Goal: Task Accomplishment & Management: Complete application form

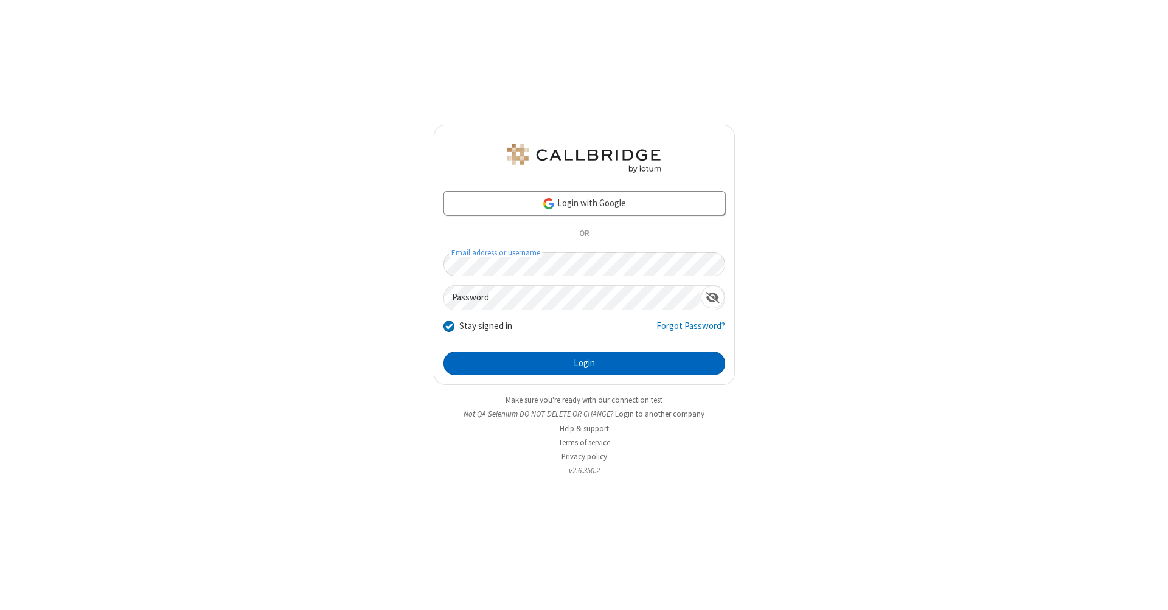
click at [584, 364] on button "Login" at bounding box center [584, 364] width 282 height 24
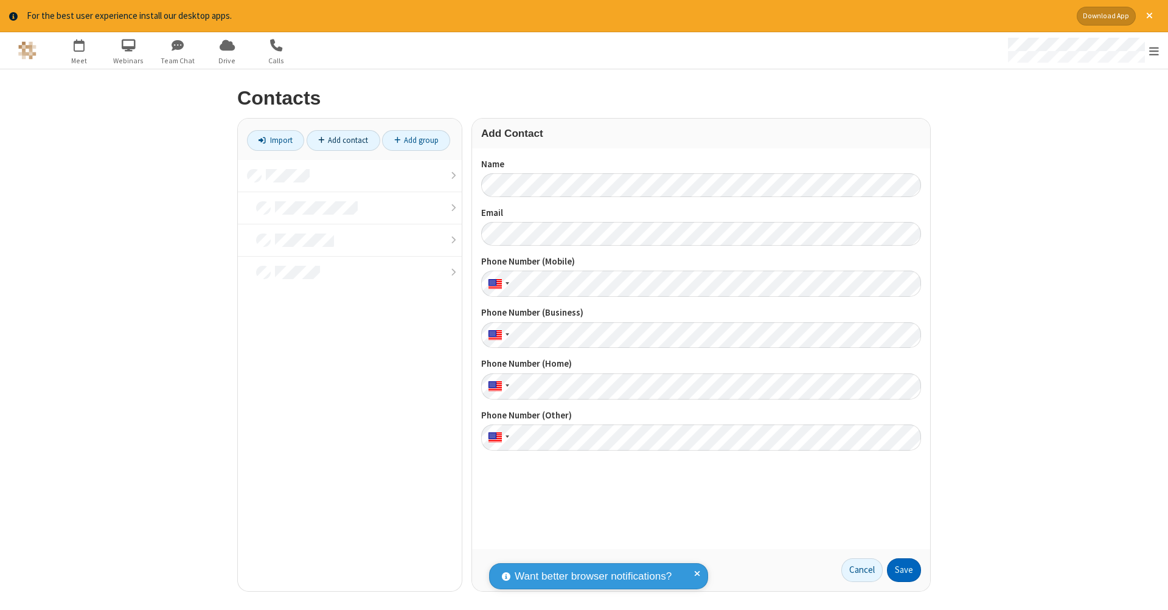
click at [904, 570] on button "Save" at bounding box center [904, 570] width 34 height 24
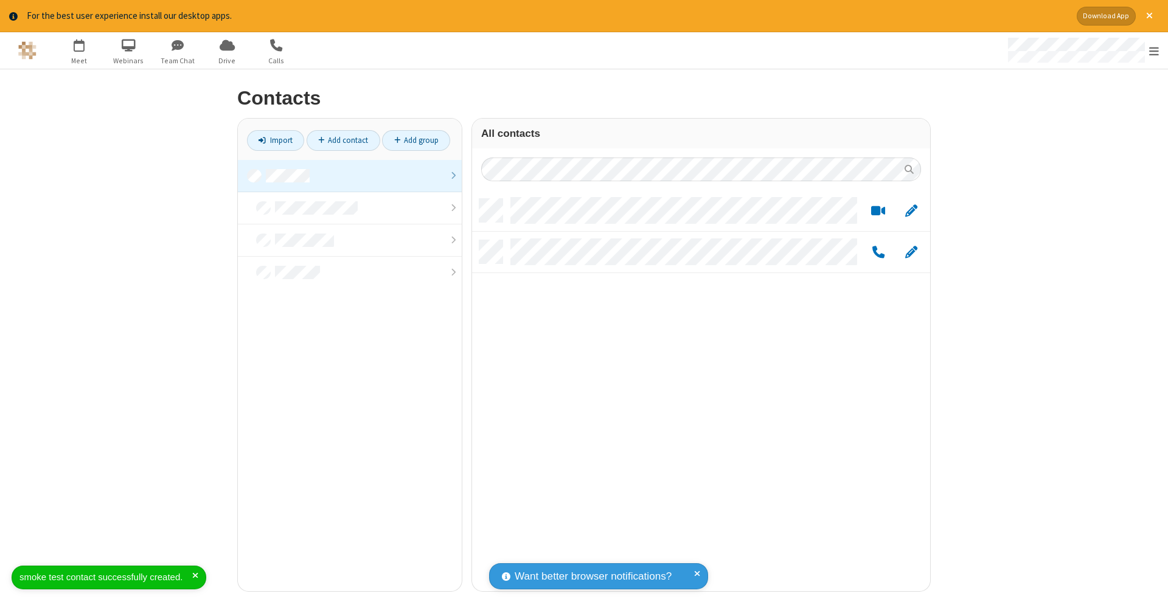
scroll to position [392, 449]
